Goal: Task Accomplishment & Management: Use online tool/utility

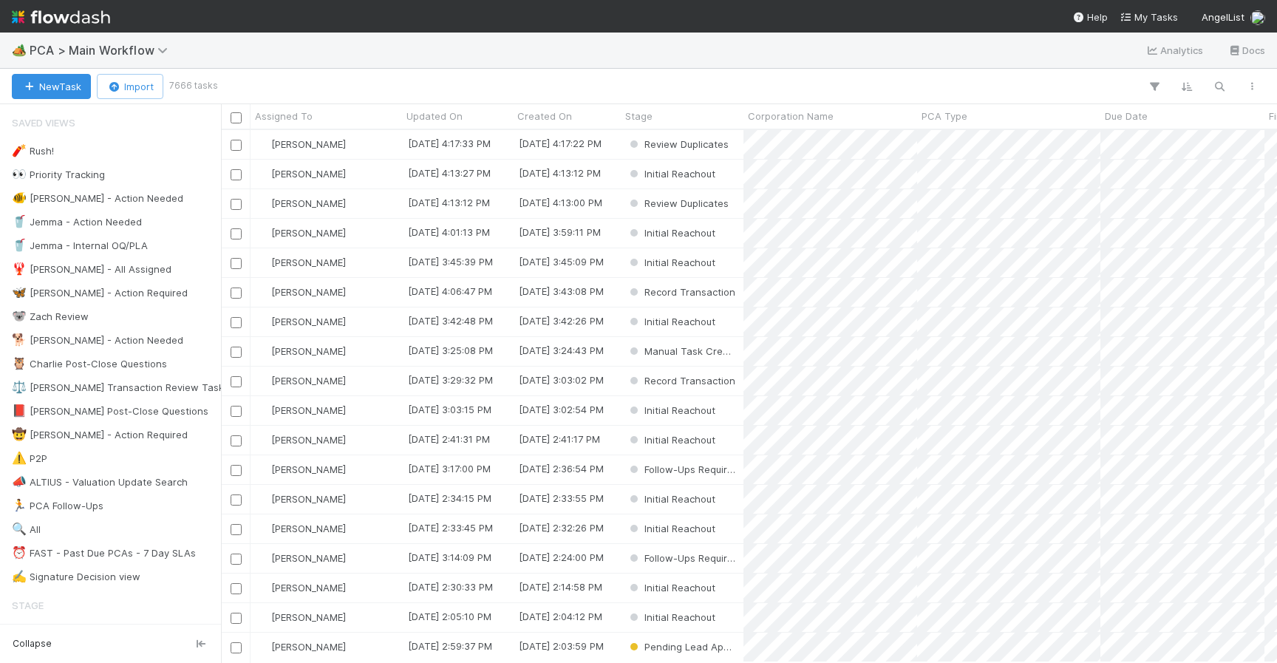
scroll to position [0, 1]
click at [1213, 77] on button "button" at bounding box center [1219, 86] width 27 height 19
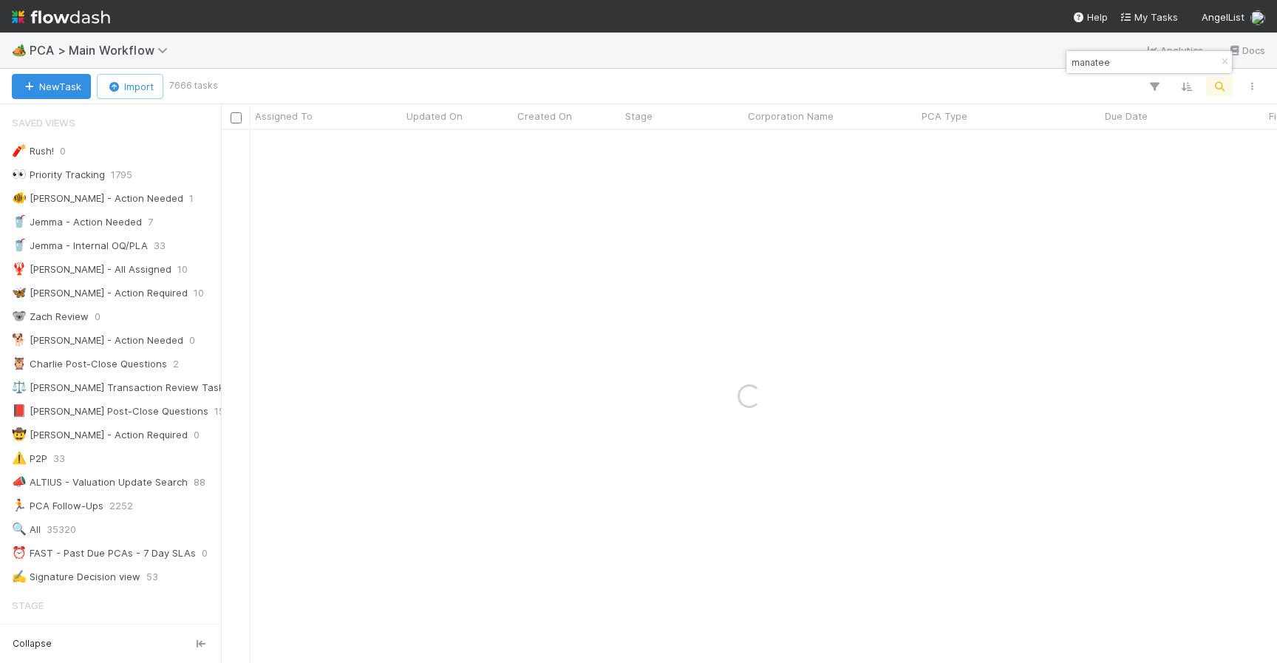
type input "manatee"
